Goal: Find specific page/section: Find specific page/section

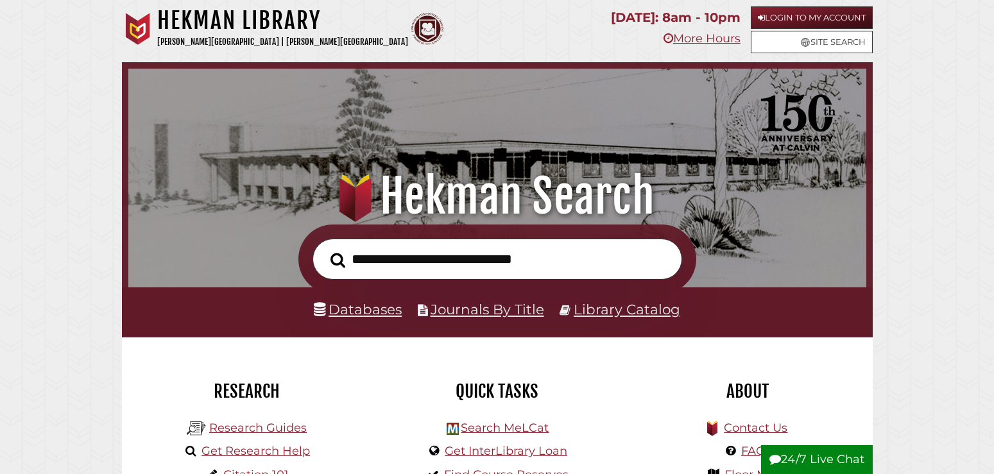
scroll to position [244, 732]
click at [604, 315] on link "Library Catalog" at bounding box center [627, 309] width 107 height 17
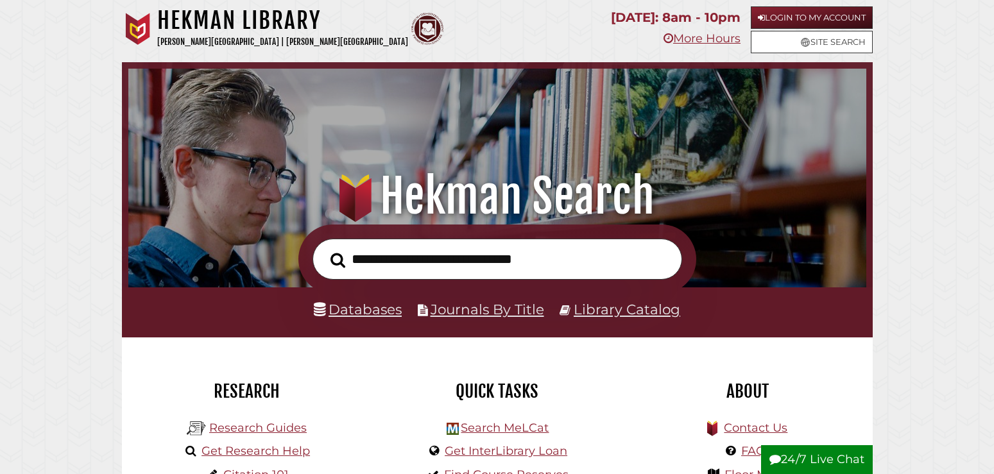
scroll to position [244, 732]
click at [655, 311] on link "Library Catalog" at bounding box center [627, 309] width 107 height 17
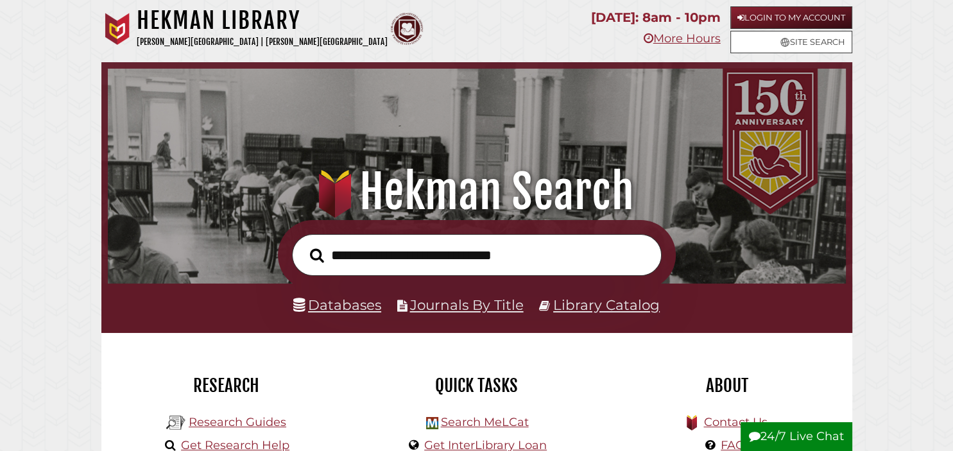
scroll to position [124, 231]
click at [611, 302] on link "Library Catalog" at bounding box center [606, 305] width 107 height 17
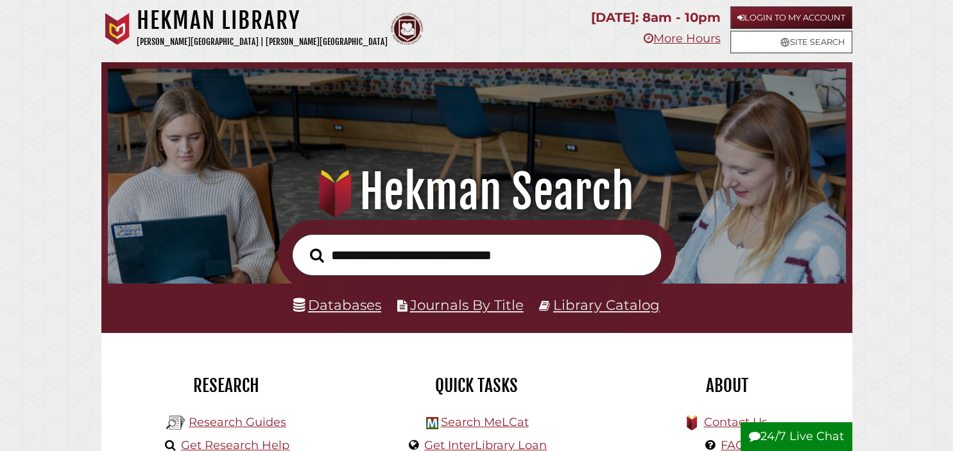
scroll to position [244, 732]
click at [572, 309] on link "Library Catalog" at bounding box center [606, 305] width 107 height 17
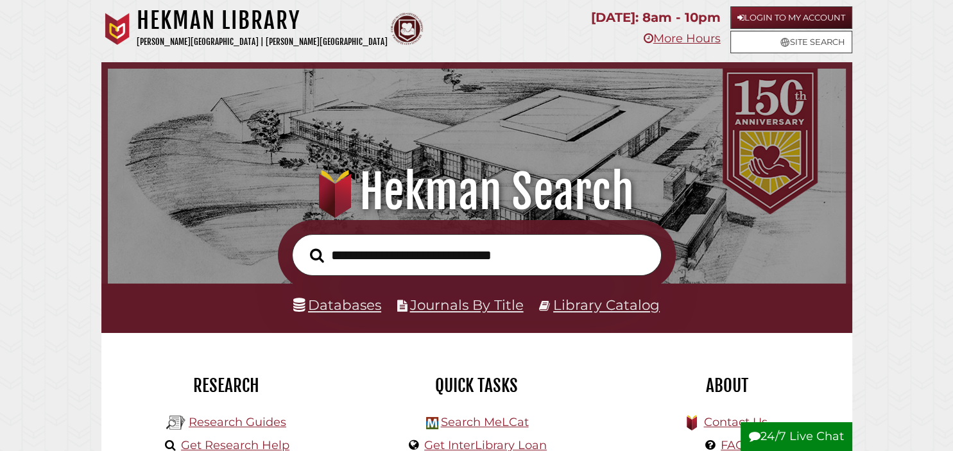
scroll to position [244, 732]
click at [574, 309] on link "Library Catalog" at bounding box center [606, 305] width 107 height 17
